Goal: Task Accomplishment & Management: Complete application form

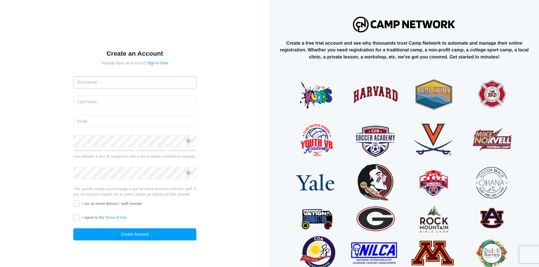
click at [151, 84] on input "text" at bounding box center [134, 82] width 123 height 12
type input "[PERSON_NAME]"
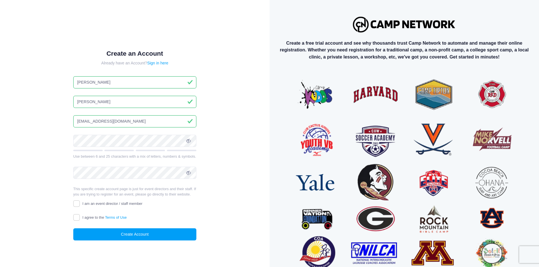
type input "[EMAIL_ADDRESS][DOMAIN_NAME]"
click at [80, 203] on input "I am an event director / staff member" at bounding box center [76, 204] width 7 height 7
checkbox input "true"
click at [74, 216] on input "I agree to the Terms of Use" at bounding box center [76, 217] width 7 height 7
checkbox input "true"
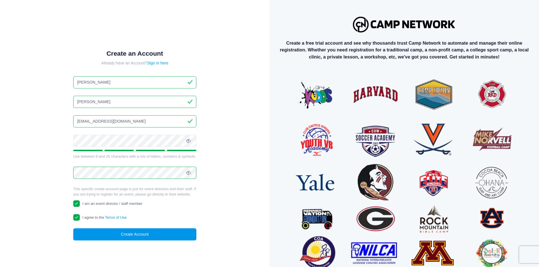
click at [97, 233] on button "Create Account" at bounding box center [134, 235] width 123 height 12
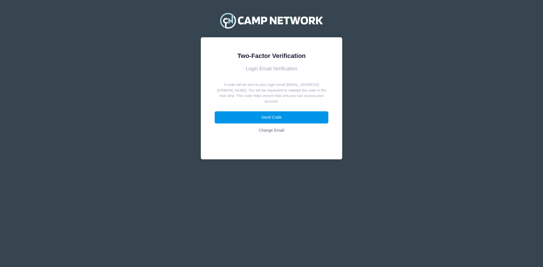
click at [284, 111] on button "Send Code" at bounding box center [272, 117] width 114 height 12
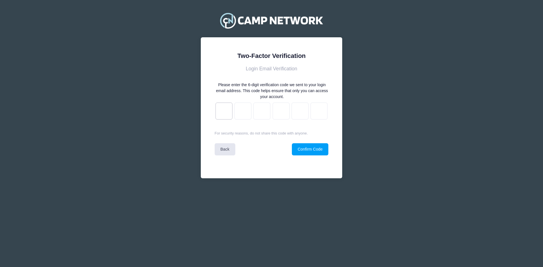
click at [229, 108] on input "text" at bounding box center [224, 111] width 17 height 17
click at [226, 149] on link "Back" at bounding box center [225, 149] width 21 height 12
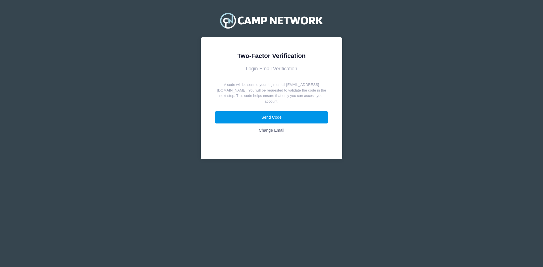
click at [279, 113] on button "Send Code" at bounding box center [272, 117] width 114 height 12
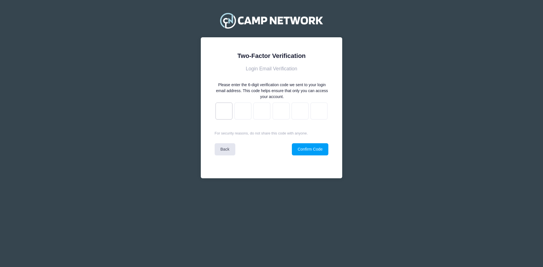
drag, startPoint x: 221, startPoint y: 111, endPoint x: 227, endPoint y: 114, distance: 6.5
click at [221, 111] on input "text" at bounding box center [224, 111] width 17 height 17
type input "4"
type input "c"
type input "7"
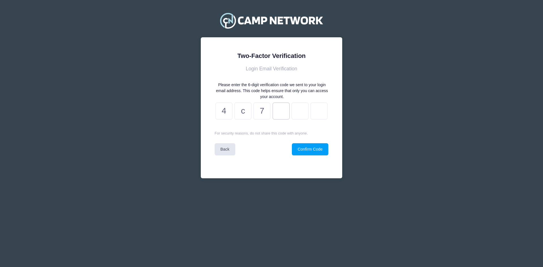
type input "9"
type input "2"
type input "4"
click at [314, 150] on button "Confirm Code" at bounding box center [310, 149] width 37 height 12
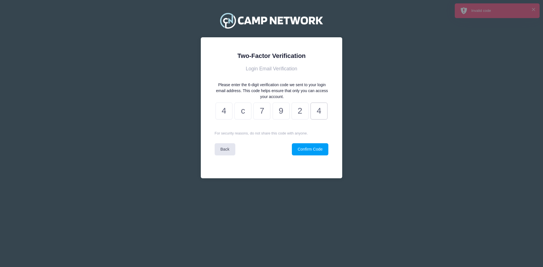
click at [315, 110] on input "4" at bounding box center [319, 111] width 17 height 17
drag, startPoint x: 302, startPoint y: 113, endPoint x: 222, endPoint y: 108, distance: 81.1
click at [222, 108] on div "4 c 7 9 2" at bounding box center [272, 111] width 114 height 21
click at [282, 110] on input "9" at bounding box center [281, 111] width 17 height 17
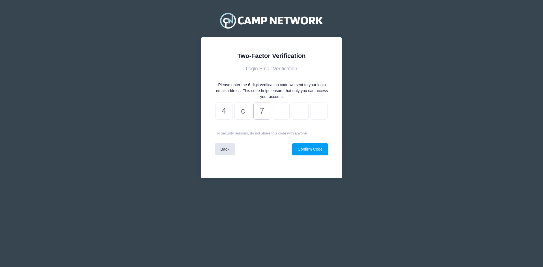
click at [266, 113] on input "7" at bounding box center [262, 111] width 17 height 17
click at [245, 113] on input "c" at bounding box center [243, 111] width 17 height 17
click at [224, 111] on input "4" at bounding box center [224, 111] width 17 height 17
click at [227, 113] on input "4" at bounding box center [224, 111] width 17 height 17
type input "e"
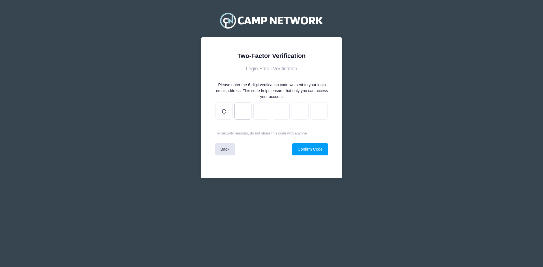
type input "3"
type input "e"
type input "8"
type input "6"
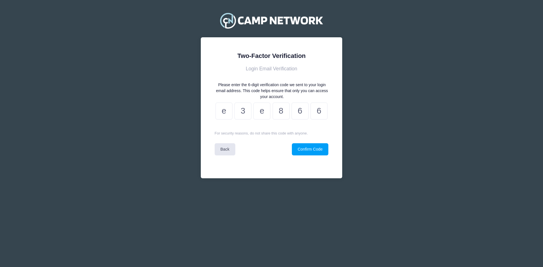
click at [323, 143] on form "Login Email Verification Please enter the 6-digit verification code we sent to …" at bounding box center [272, 111] width 114 height 90
click at [317, 148] on button "Confirm Code" at bounding box center [310, 149] width 37 height 12
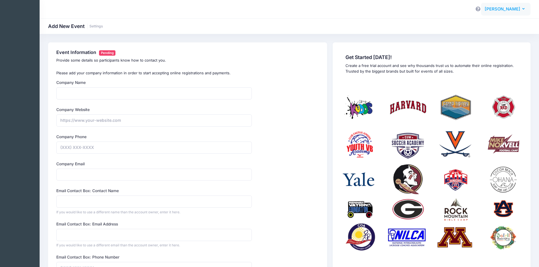
click at [526, 7] on button "JM Josie McDowell" at bounding box center [506, 9] width 50 height 13
click at [488, 26] on link "My Profile" at bounding box center [491, 25] width 69 height 11
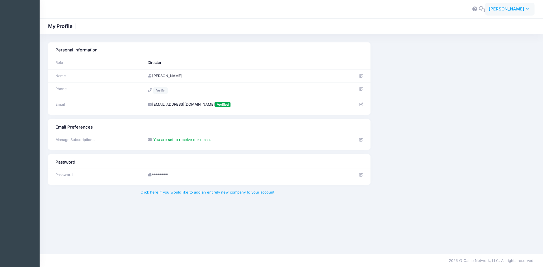
click at [524, 8] on span "Josie McDowell" at bounding box center [507, 9] width 36 height 6
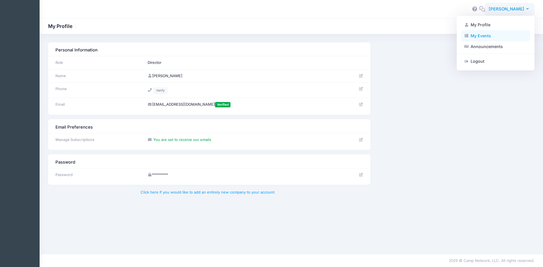
click at [481, 36] on link "My Events" at bounding box center [495, 35] width 69 height 11
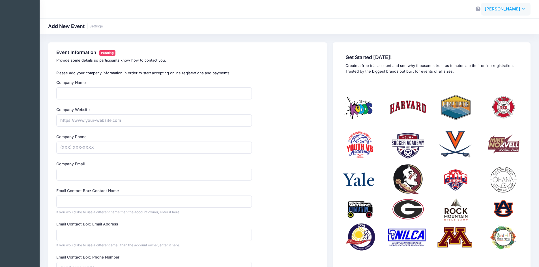
click at [518, 10] on span "[PERSON_NAME]" at bounding box center [503, 9] width 36 height 6
click at [492, 46] on link "Announcements" at bounding box center [491, 46] width 69 height 11
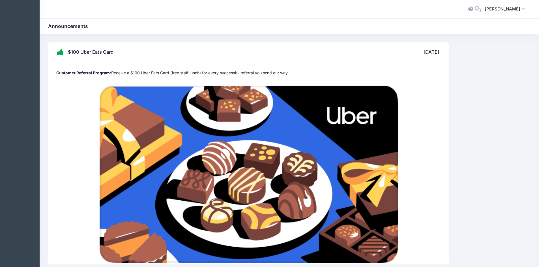
click at [474, 9] on icon at bounding box center [471, 9] width 6 height 4
